Goal: Task Accomplishment & Management: Complete application form

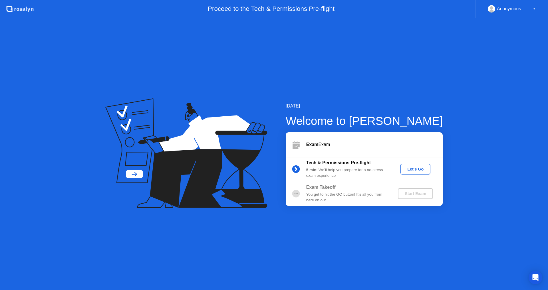
click at [410, 170] on div "Let's Go" at bounding box center [414, 169] width 25 height 5
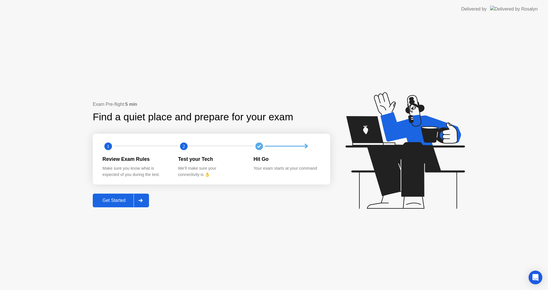
click at [115, 203] on div "Get Started" at bounding box center [113, 200] width 39 height 5
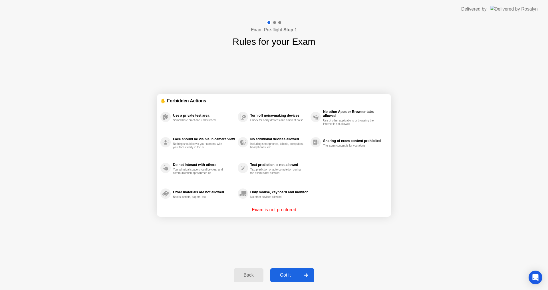
click at [283, 275] on div "Got it" at bounding box center [285, 275] width 27 height 5
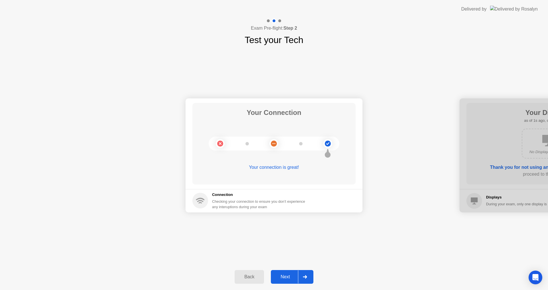
click at [284, 275] on div "Next" at bounding box center [284, 276] width 25 height 5
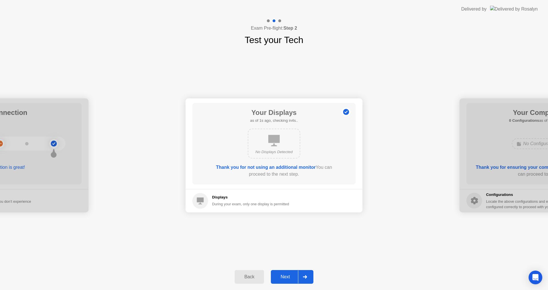
click at [283, 275] on div "Next" at bounding box center [284, 276] width 25 height 5
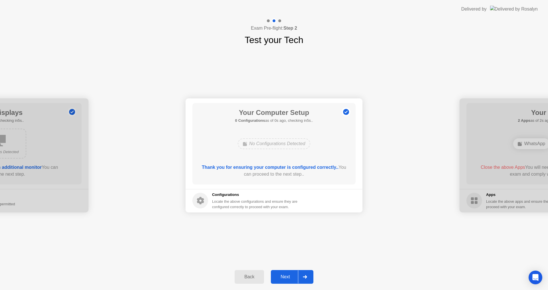
click at [282, 275] on div "Next" at bounding box center [284, 276] width 25 height 5
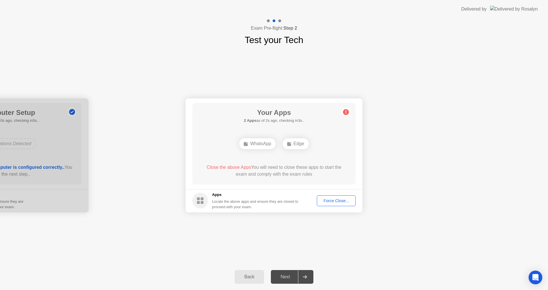
click at [327, 202] on div "Force Close..." at bounding box center [336, 200] width 35 height 5
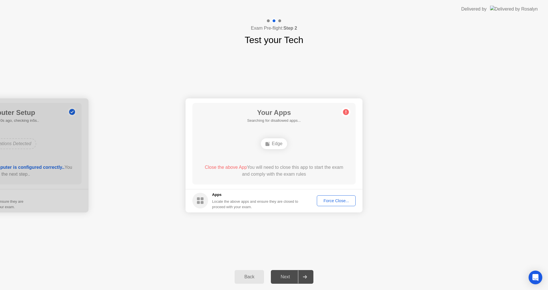
click at [325, 201] on div "Force Close..." at bounding box center [336, 200] width 35 height 5
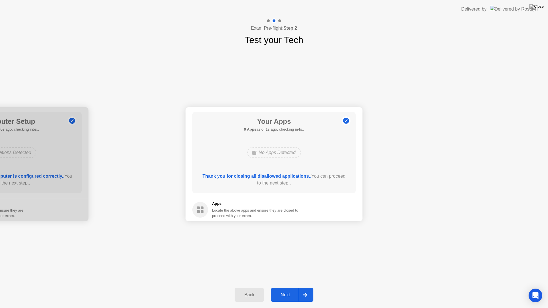
click at [280, 289] on button "Next" at bounding box center [292, 295] width 42 height 14
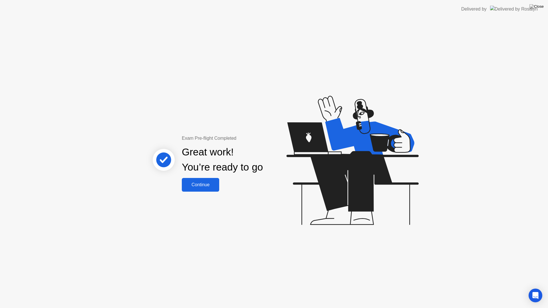
click at [208, 189] on button "Continue" at bounding box center [200, 185] width 37 height 14
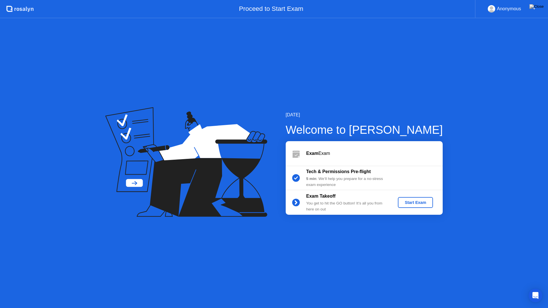
click at [406, 202] on div "Start Exam" at bounding box center [415, 202] width 31 height 5
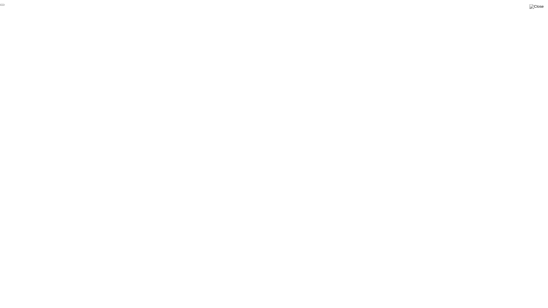
click div "End Proctoring Session"
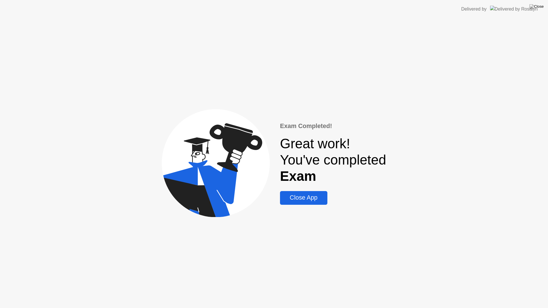
click at [317, 199] on div "Close App" at bounding box center [303, 197] width 44 height 7
